Goal: Find specific page/section: Find specific page/section

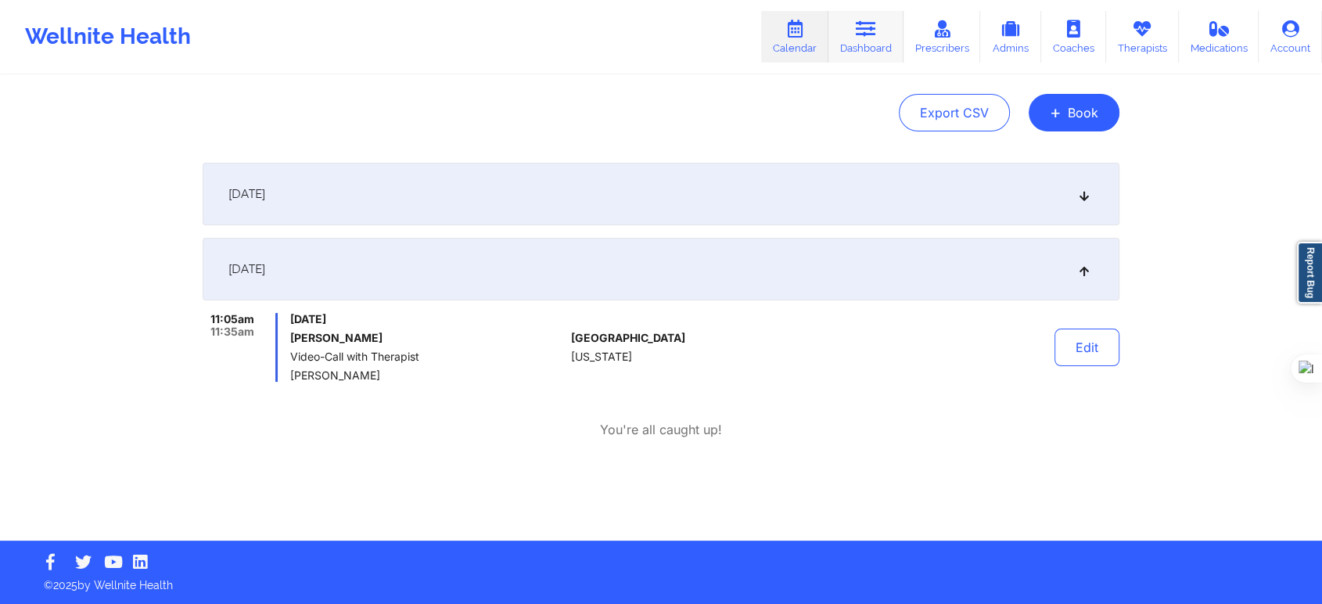
click at [876, 32] on icon at bounding box center [866, 28] width 20 height 17
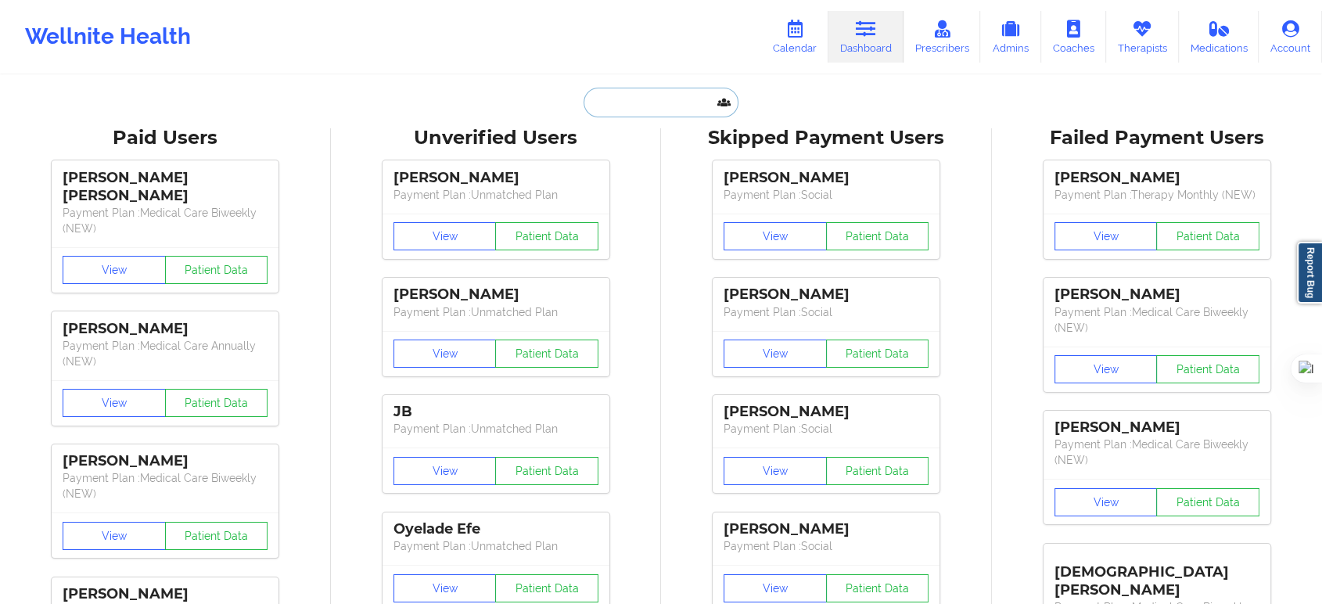
click at [641, 111] on input "text" at bounding box center [660, 103] width 155 height 30
paste input "[PERSON_NAME]"
type input "[PERSON_NAME]"
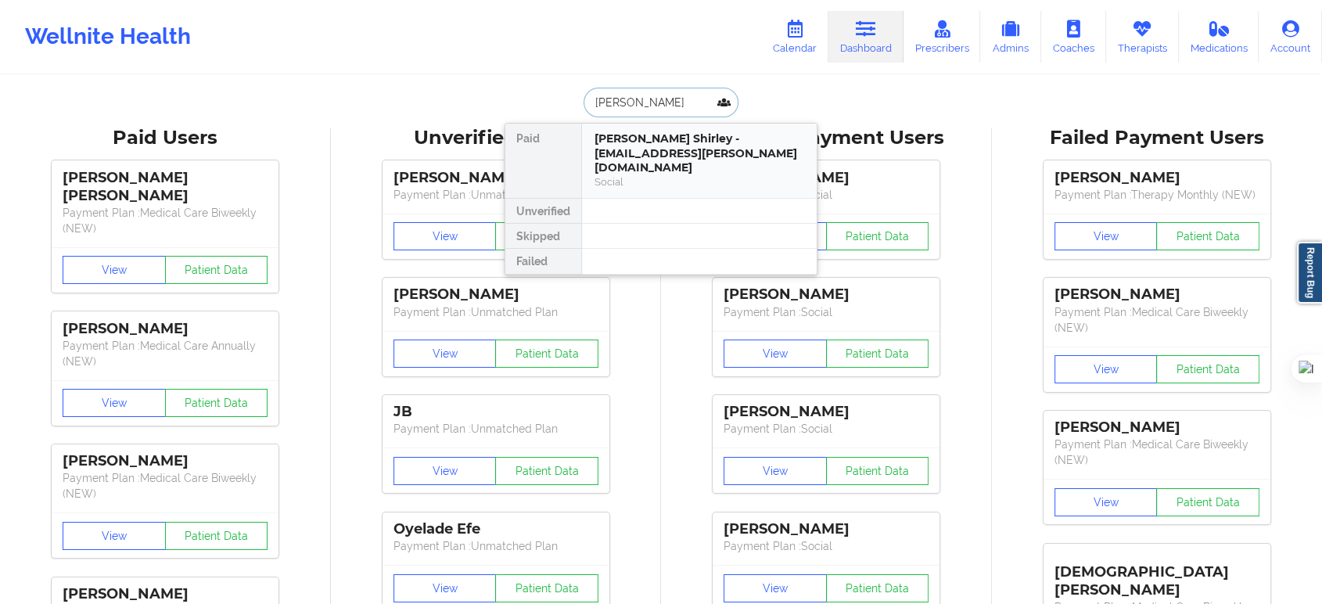
click at [678, 138] on div "[PERSON_NAME] Shirley - [EMAIL_ADDRESS][PERSON_NAME][DOMAIN_NAME]" at bounding box center [699, 153] width 210 height 44
